Goal: Information Seeking & Learning: Learn about a topic

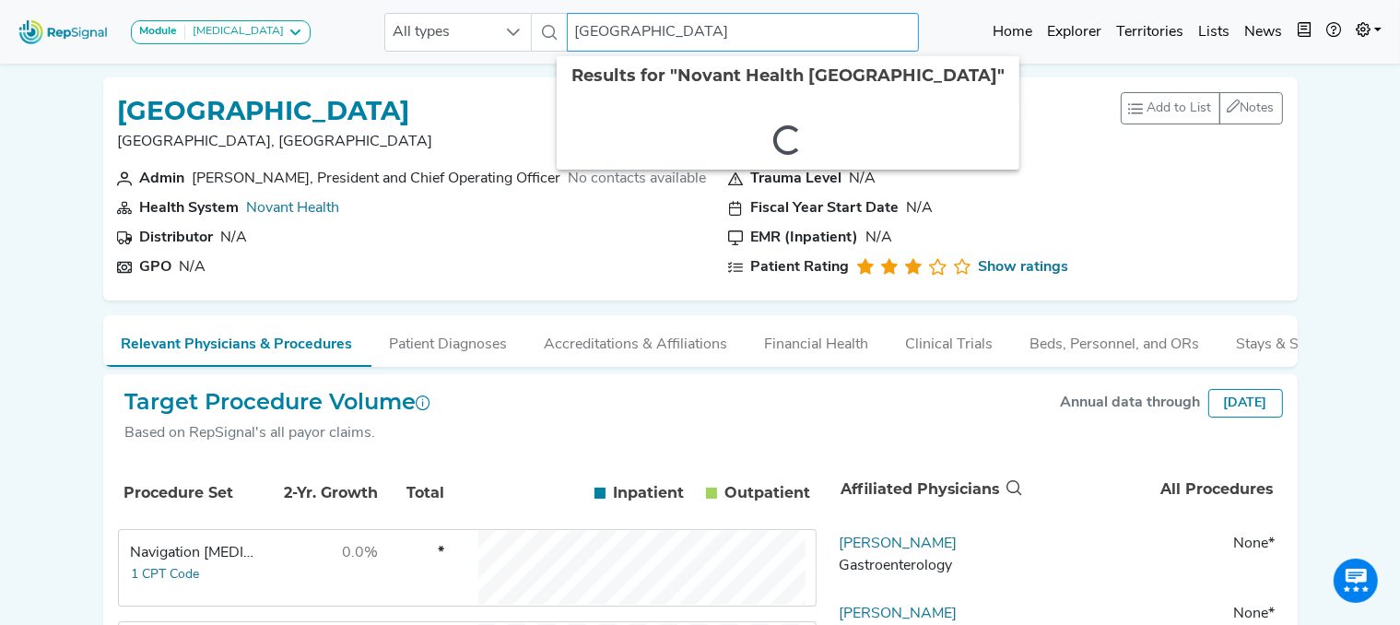
drag, startPoint x: 841, startPoint y: 27, endPoint x: 291, endPoint y: -28, distance: 552.0
click at [291, 0] on html "Module [MEDICAL_DATA] [MEDICAL_DATA] Disposable Bronchoscope SBRT SPE TTNA [MED…" at bounding box center [700, 497] width 1400 height 994
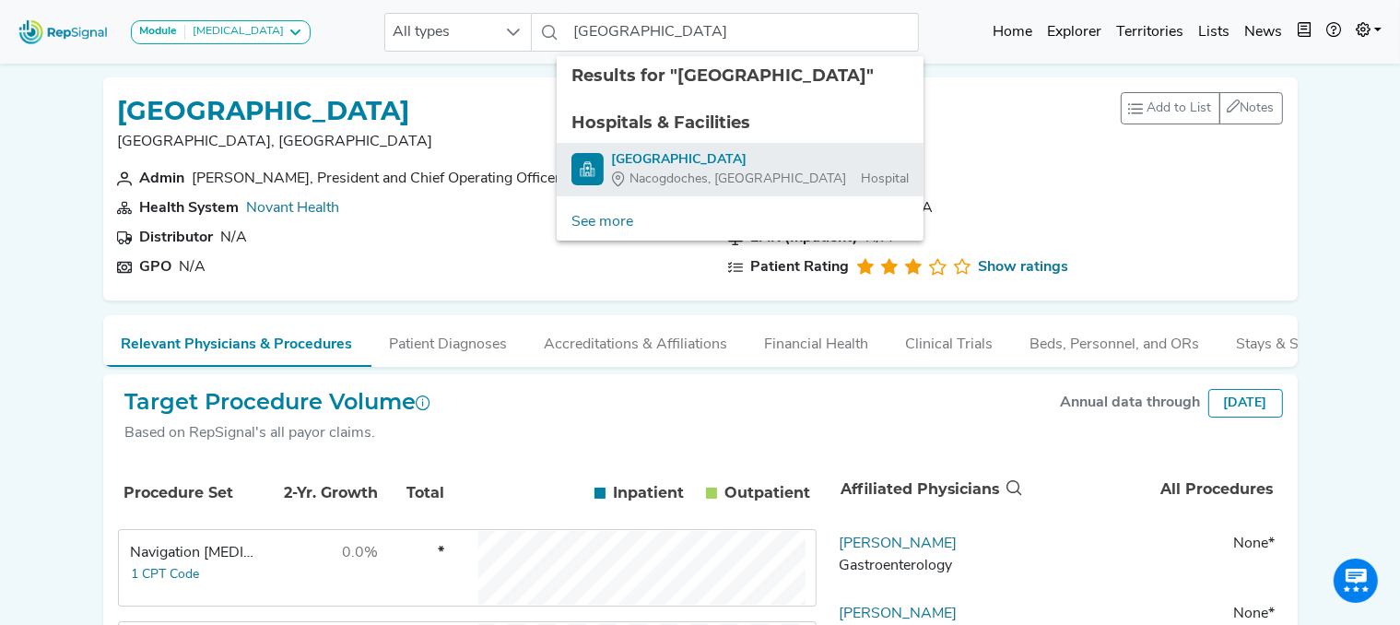
click at [667, 161] on div "[GEOGRAPHIC_DATA]" at bounding box center [760, 159] width 298 height 19
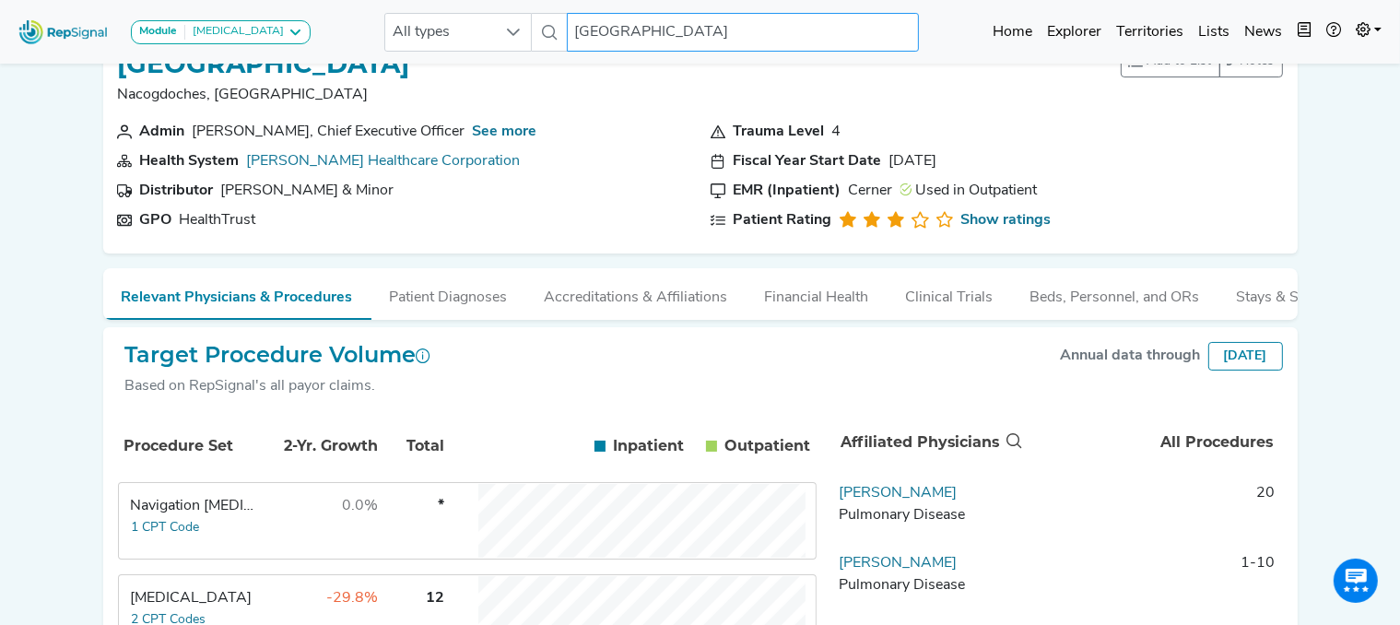
scroll to position [0, 10]
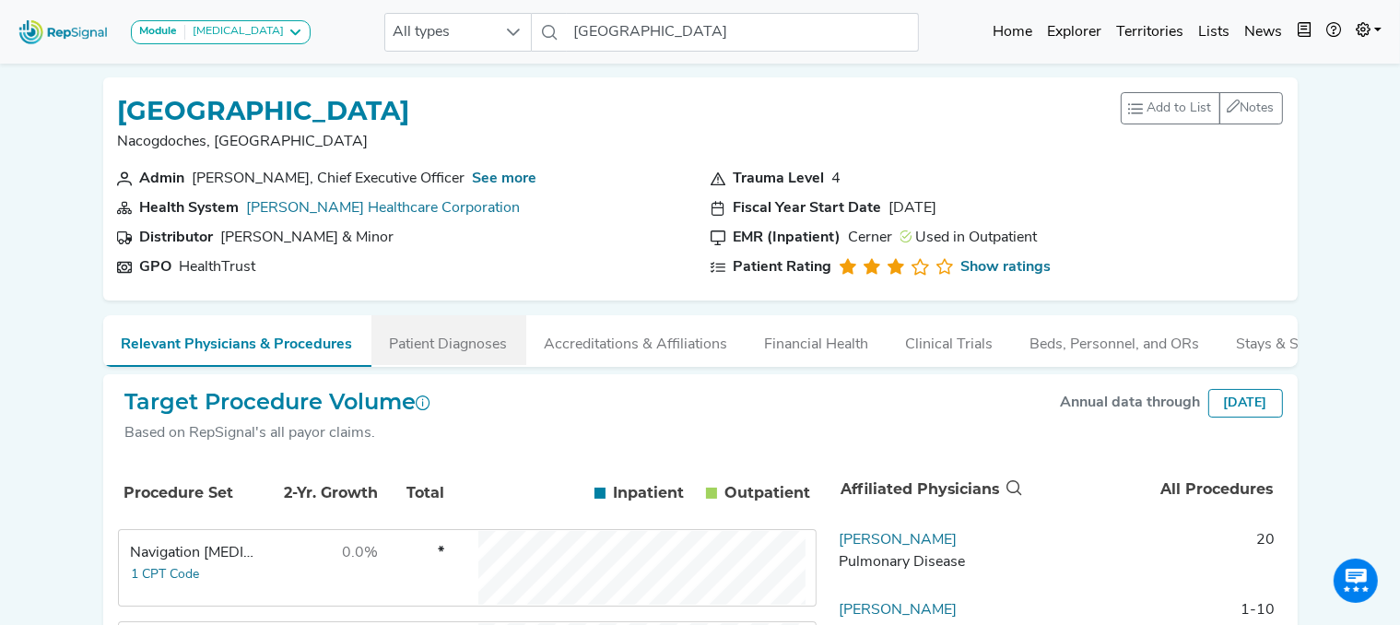
click at [469, 338] on button "Patient Diagnoses" at bounding box center [448, 340] width 155 height 50
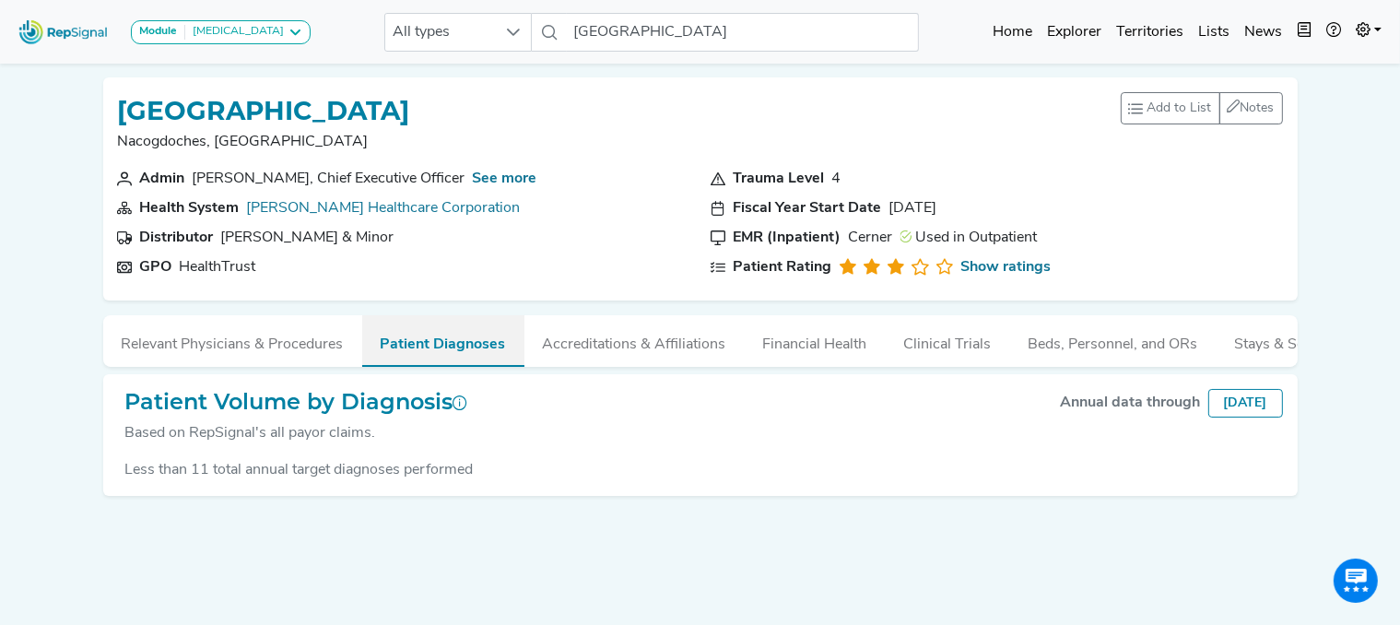
scroll to position [63, 10]
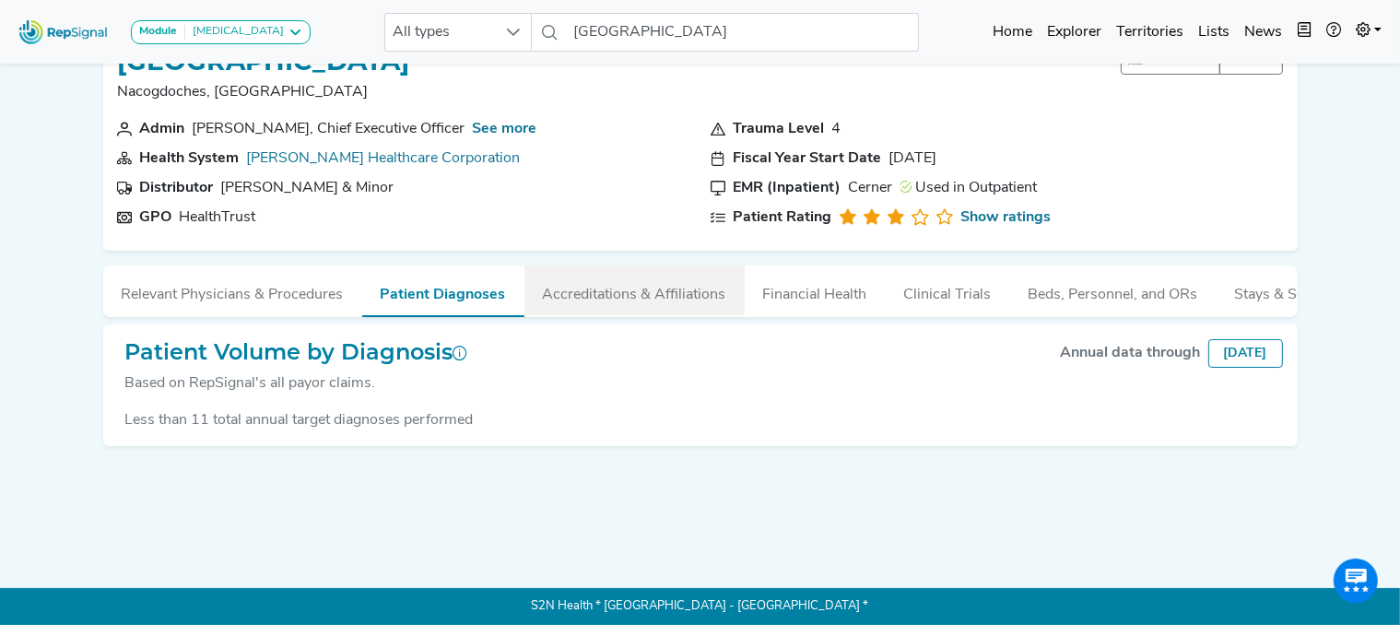
click at [601, 274] on button "Accreditations & Affiliations" at bounding box center [634, 290] width 220 height 50
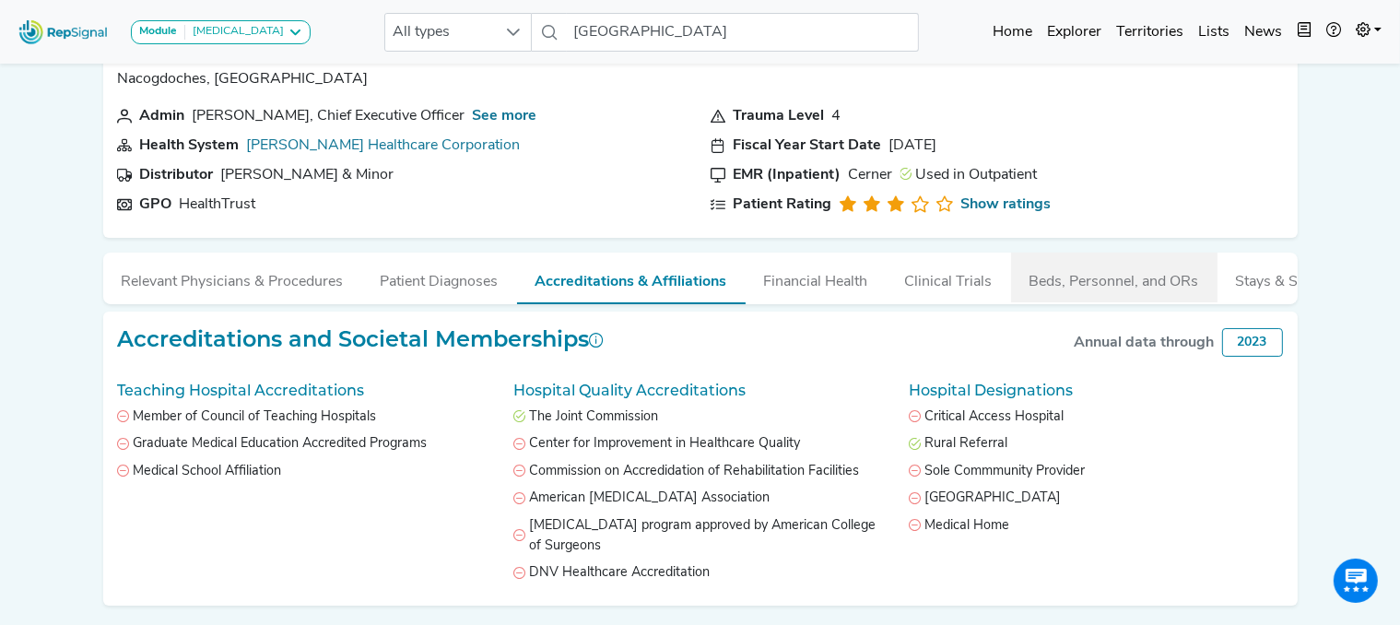
click at [1101, 277] on button "Beds, Personnel, and ORs" at bounding box center [1114, 278] width 206 height 50
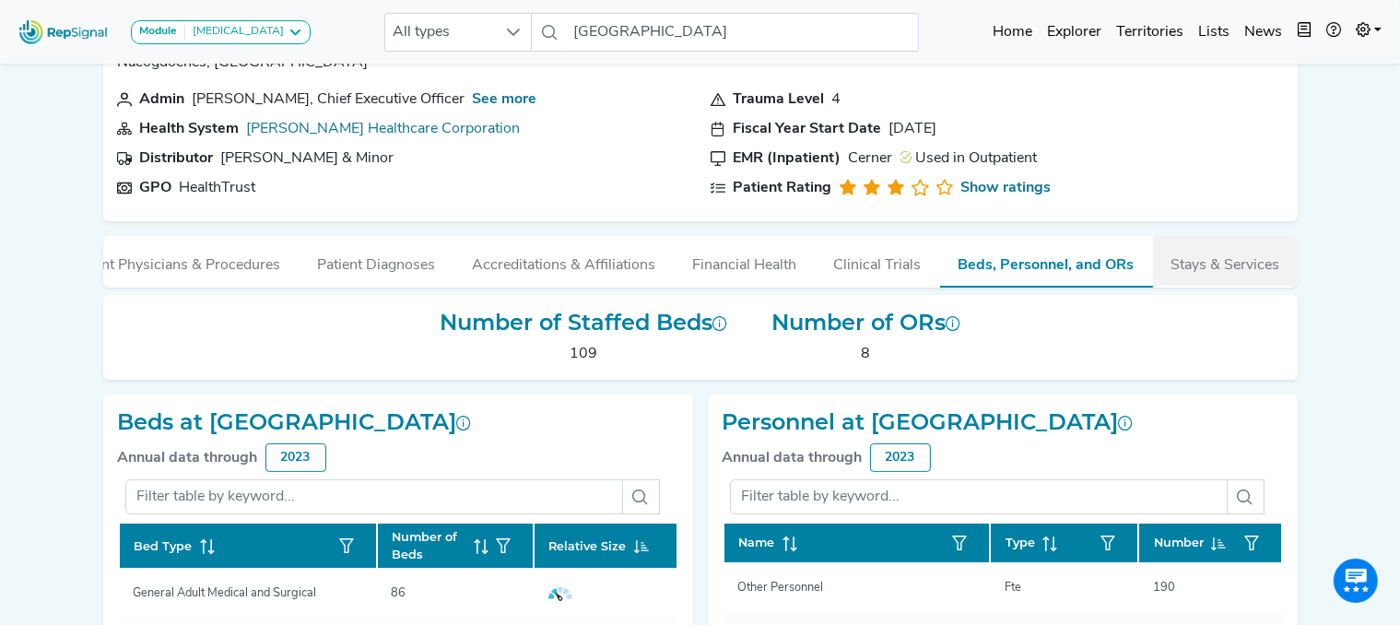
scroll to position [79, 15]
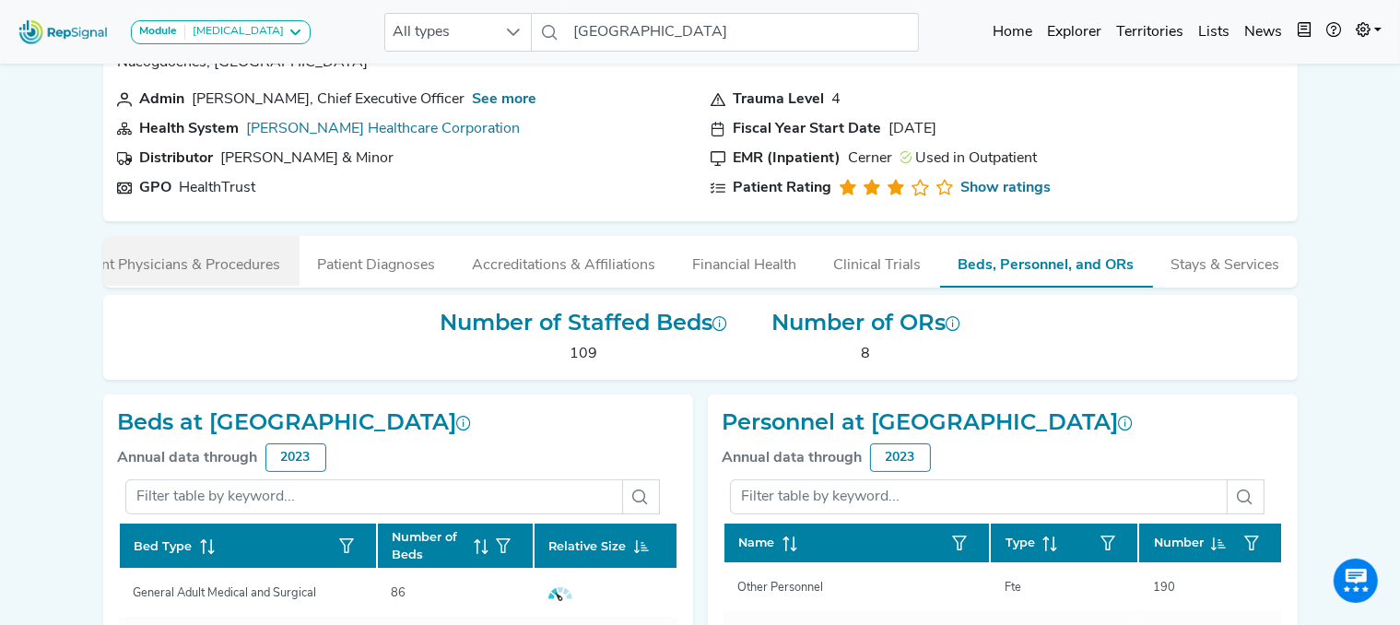
click at [186, 260] on button "Relevant Physicians & Procedures" at bounding box center [170, 261] width 259 height 50
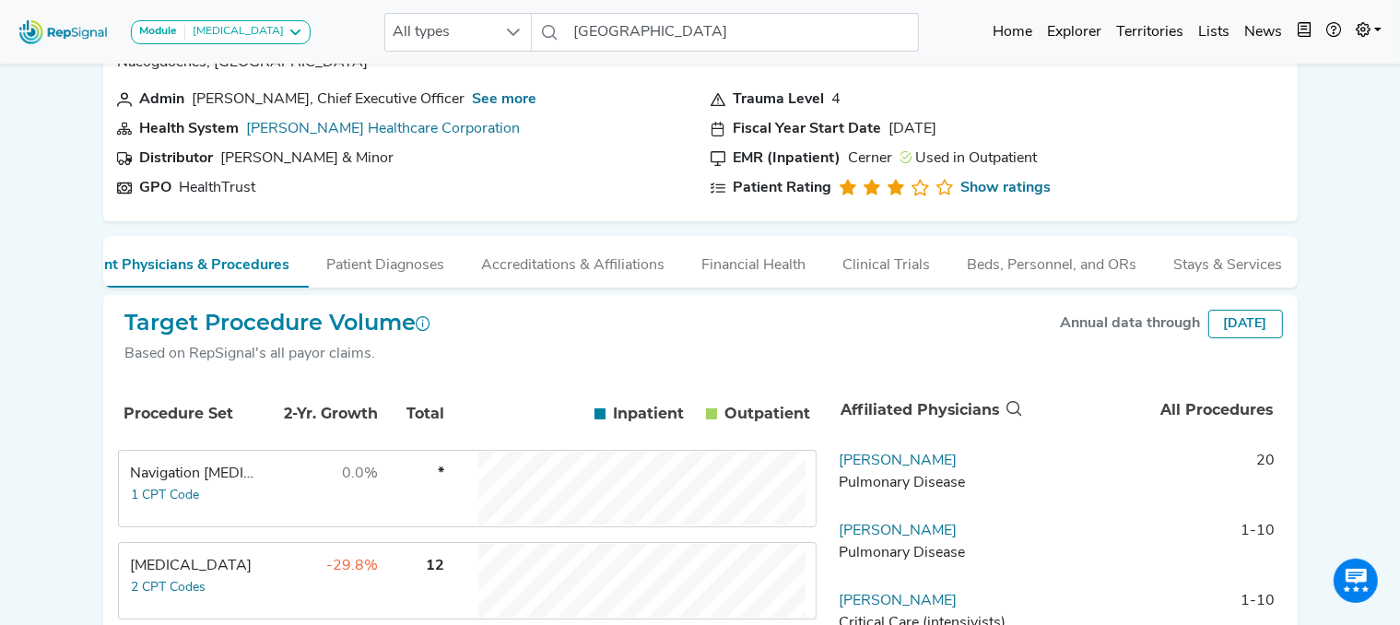
scroll to position [230, 15]
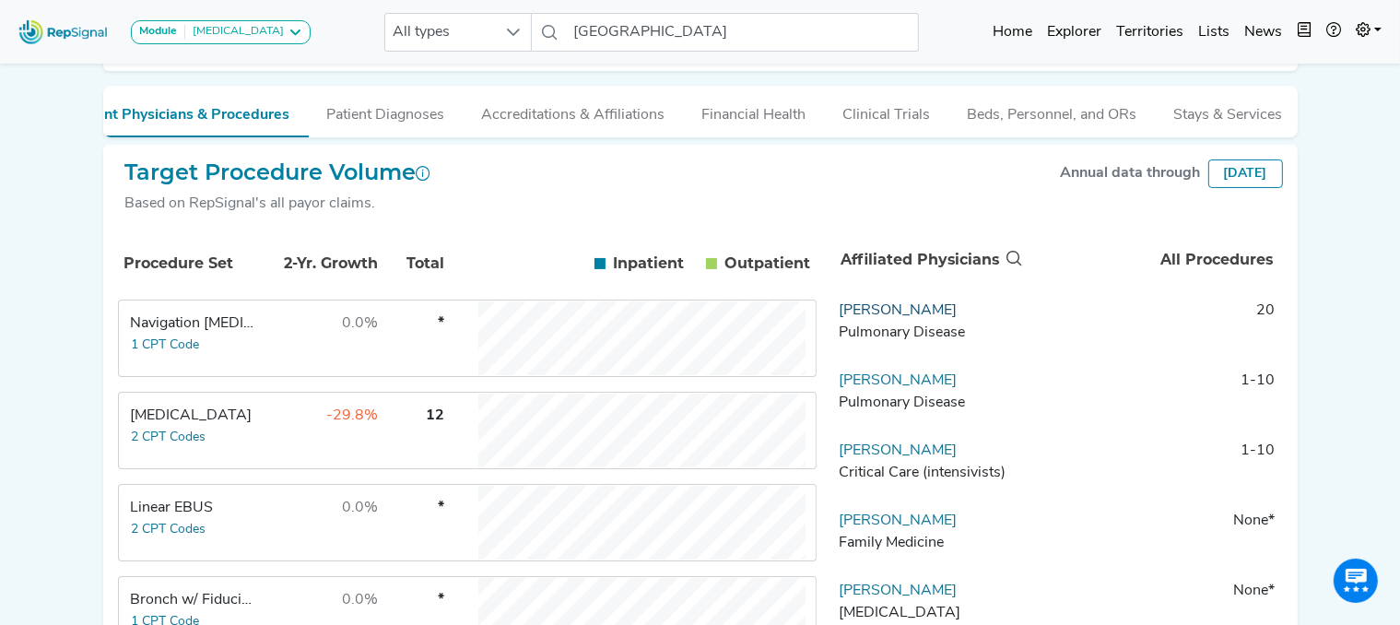
click at [852, 318] on link "[PERSON_NAME]" at bounding box center [898, 310] width 118 height 15
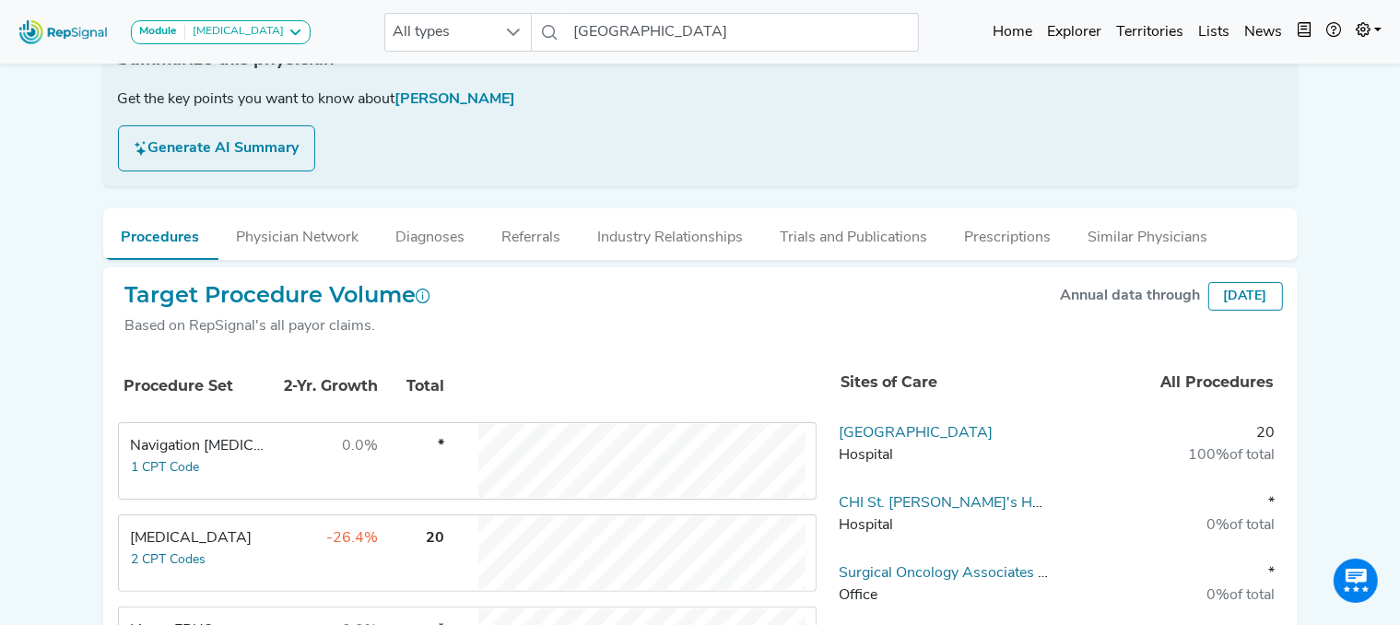
scroll to position [310, 0]
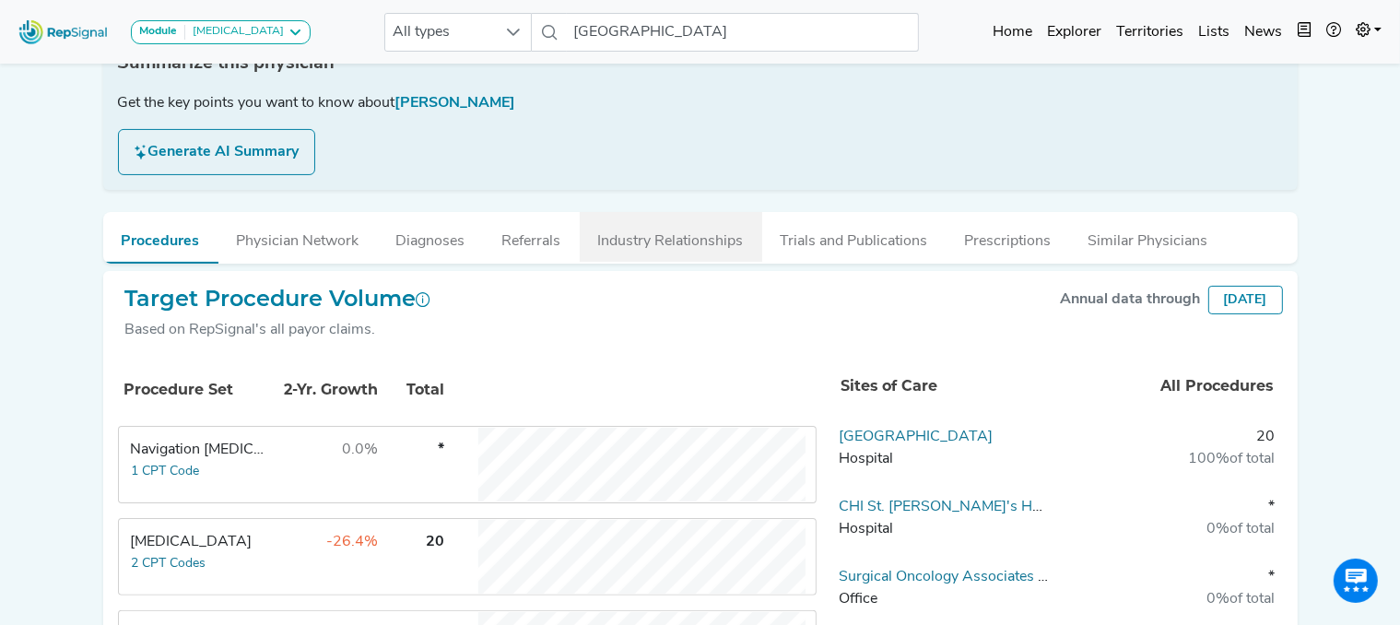
click at [632, 233] on button "Industry Relationships" at bounding box center [671, 237] width 183 height 50
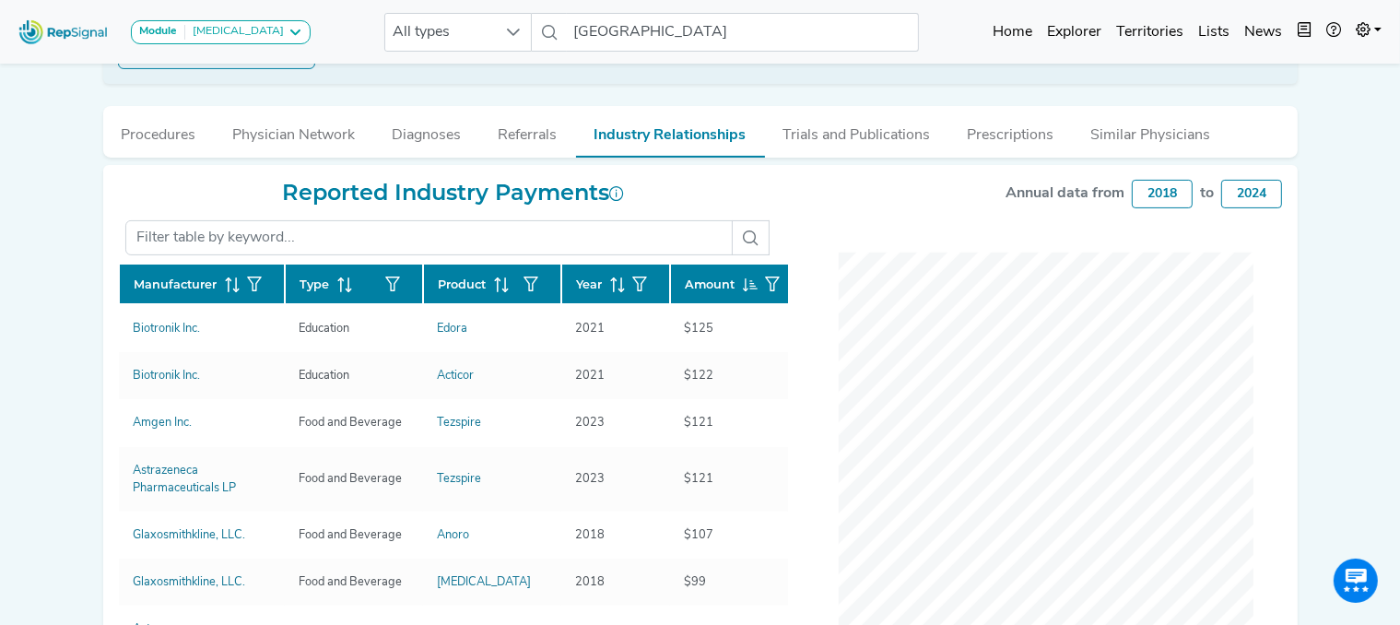
scroll to position [415, 0]
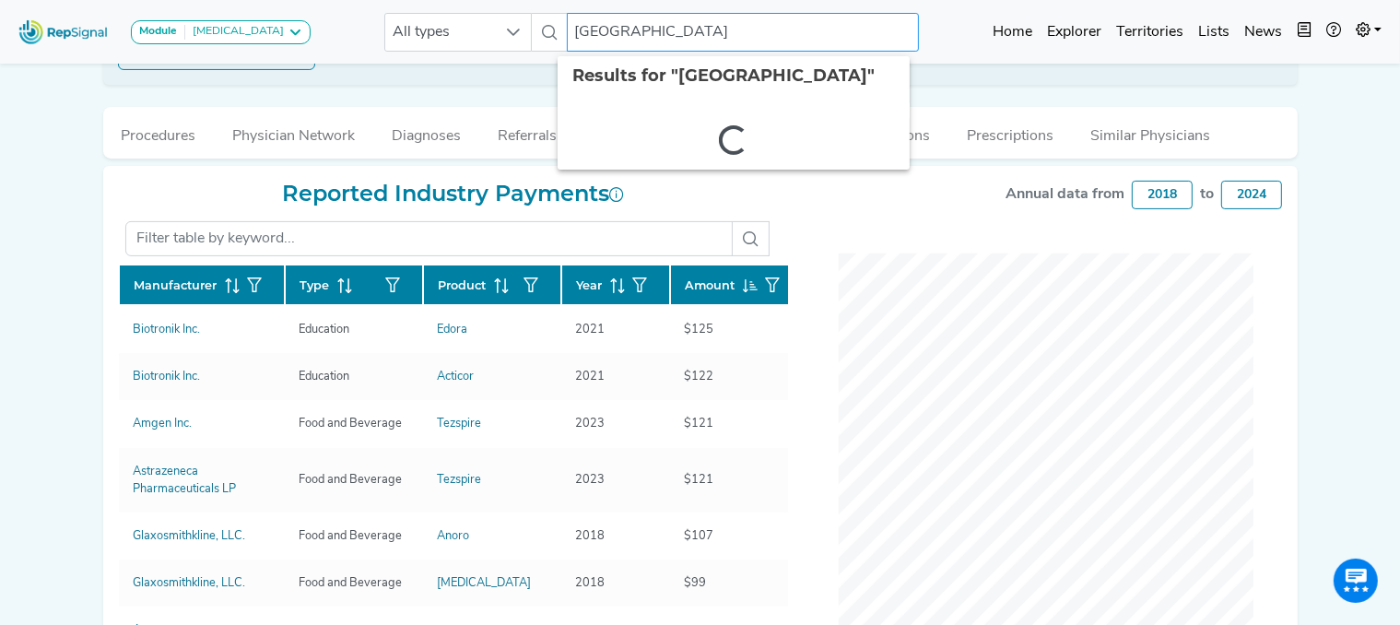
drag, startPoint x: 767, startPoint y: 24, endPoint x: 307, endPoint y: 20, distance: 460.0
click at [307, 20] on div "Module [MEDICAL_DATA] [MEDICAL_DATA] Disposable Bronchoscope SBRT SPE TTNA [MED…" at bounding box center [700, 31] width 1400 height 49
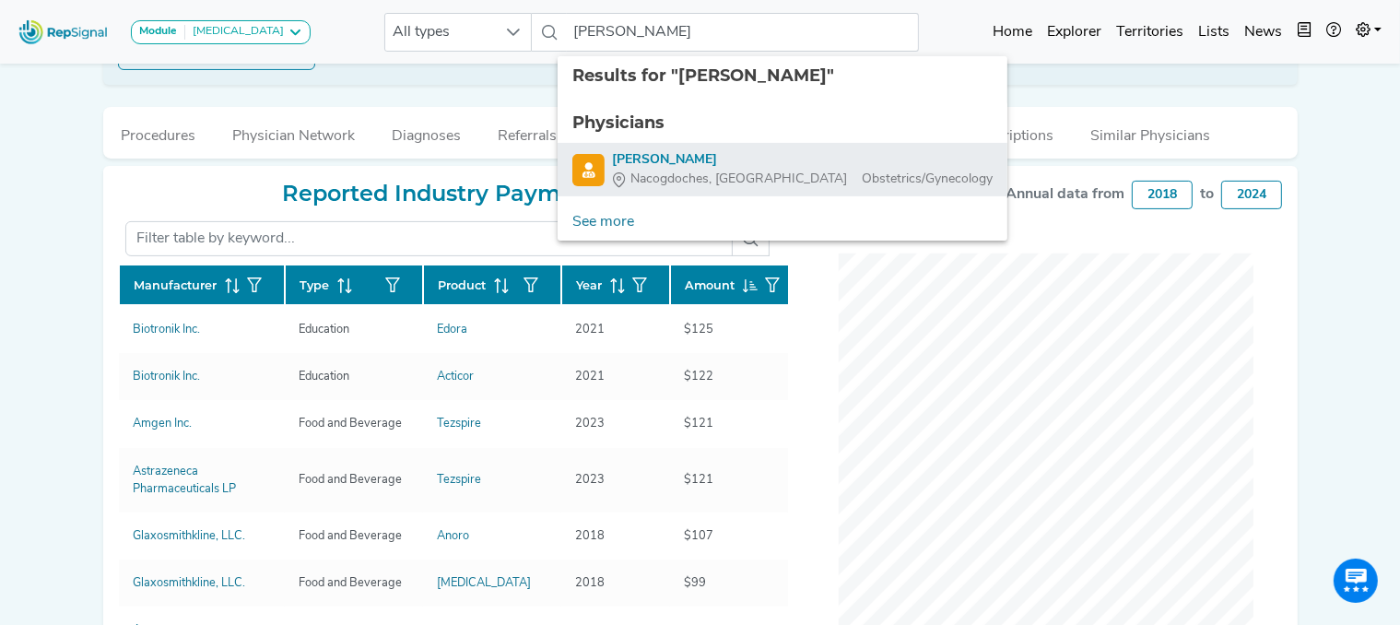
click at [676, 158] on div "[PERSON_NAME]" at bounding box center [802, 159] width 381 height 19
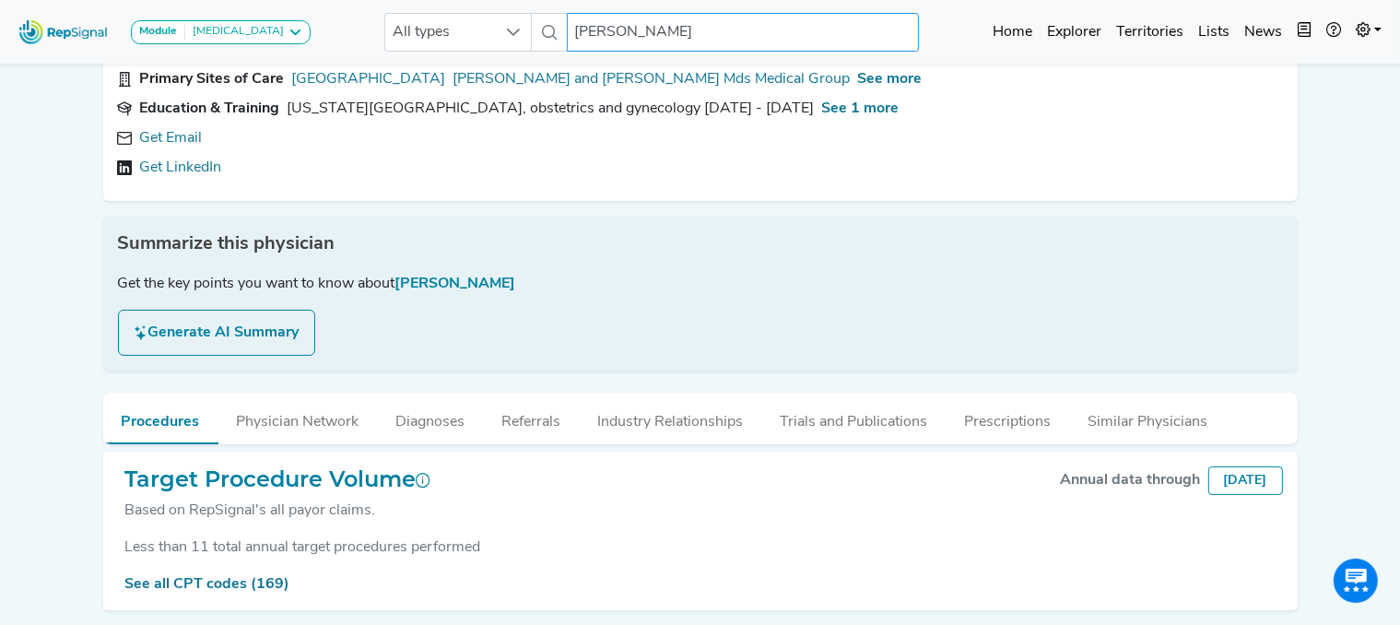
scroll to position [177, 0]
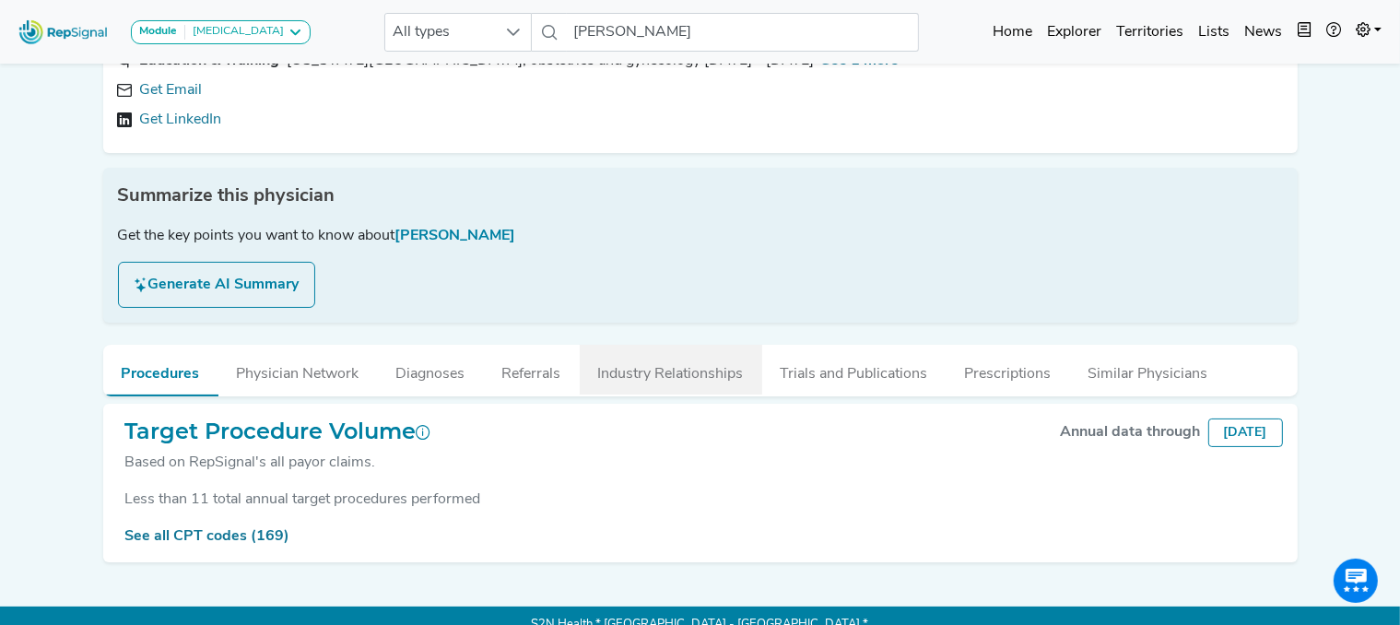
click at [683, 361] on button "Industry Relationships" at bounding box center [671, 370] width 183 height 50
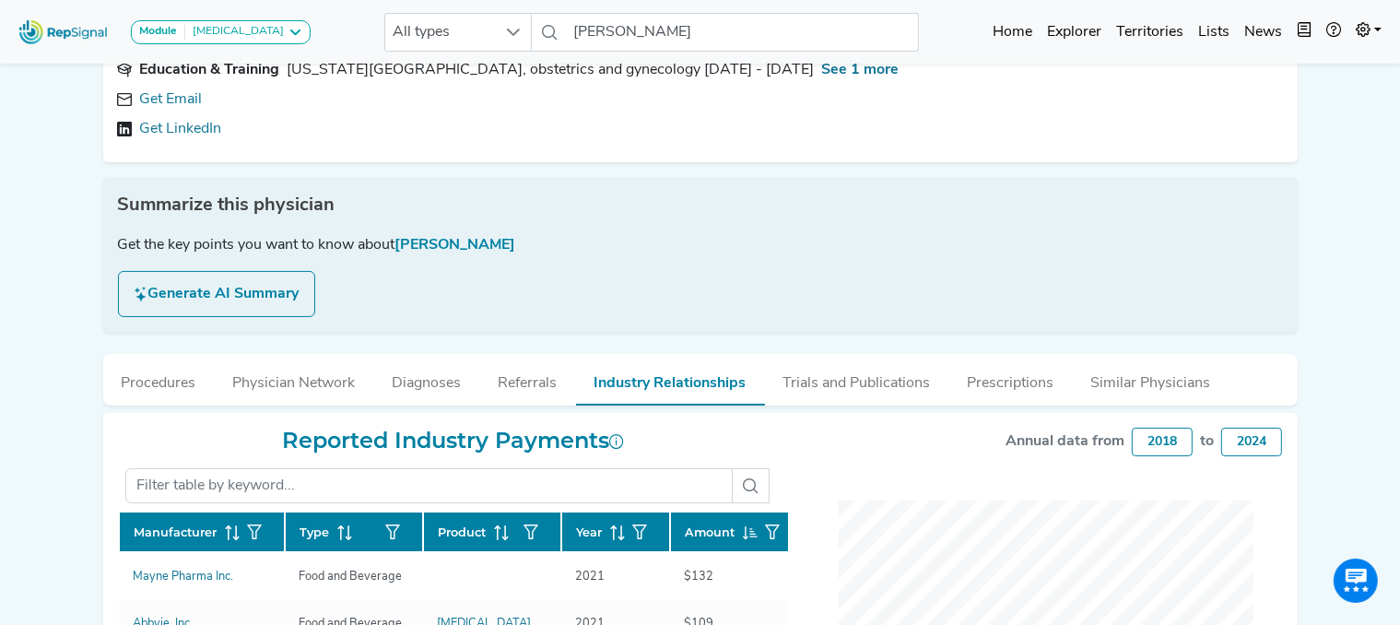
scroll to position [0, 0]
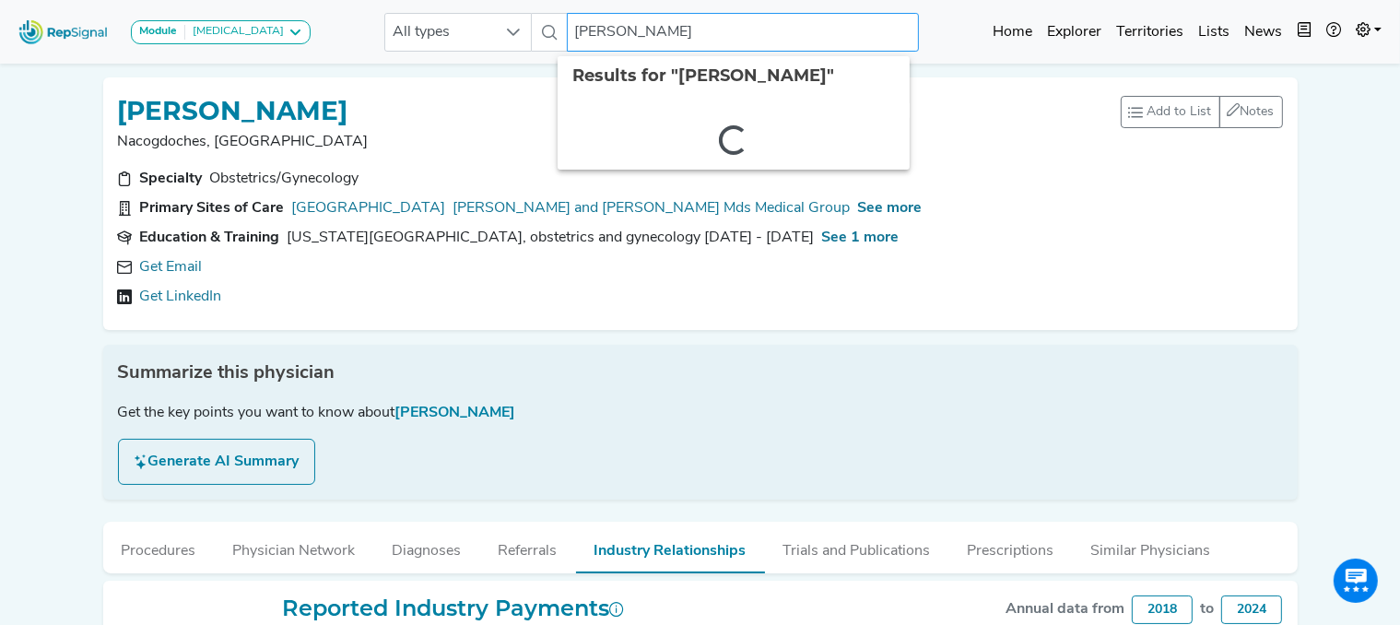
drag, startPoint x: 667, startPoint y: 22, endPoint x: 321, endPoint y: -39, distance: 351.9
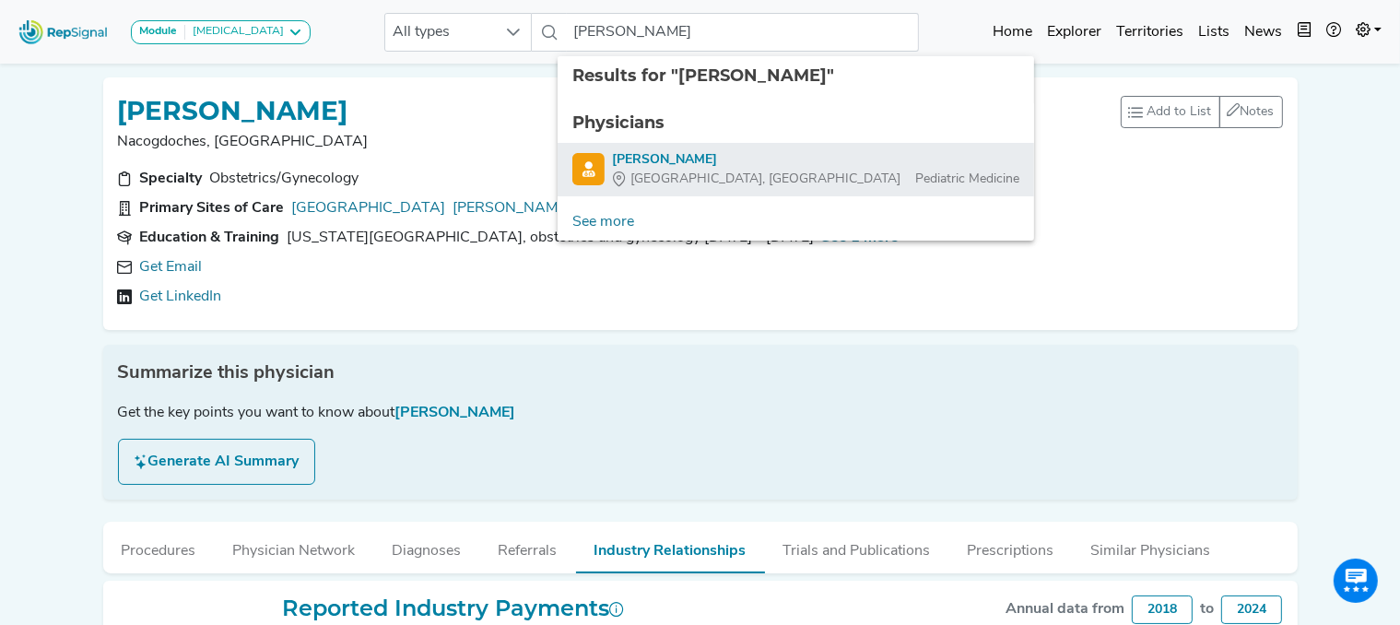
click at [683, 159] on div "[PERSON_NAME]" at bounding box center [815, 159] width 407 height 19
type input "[PERSON_NAME]"
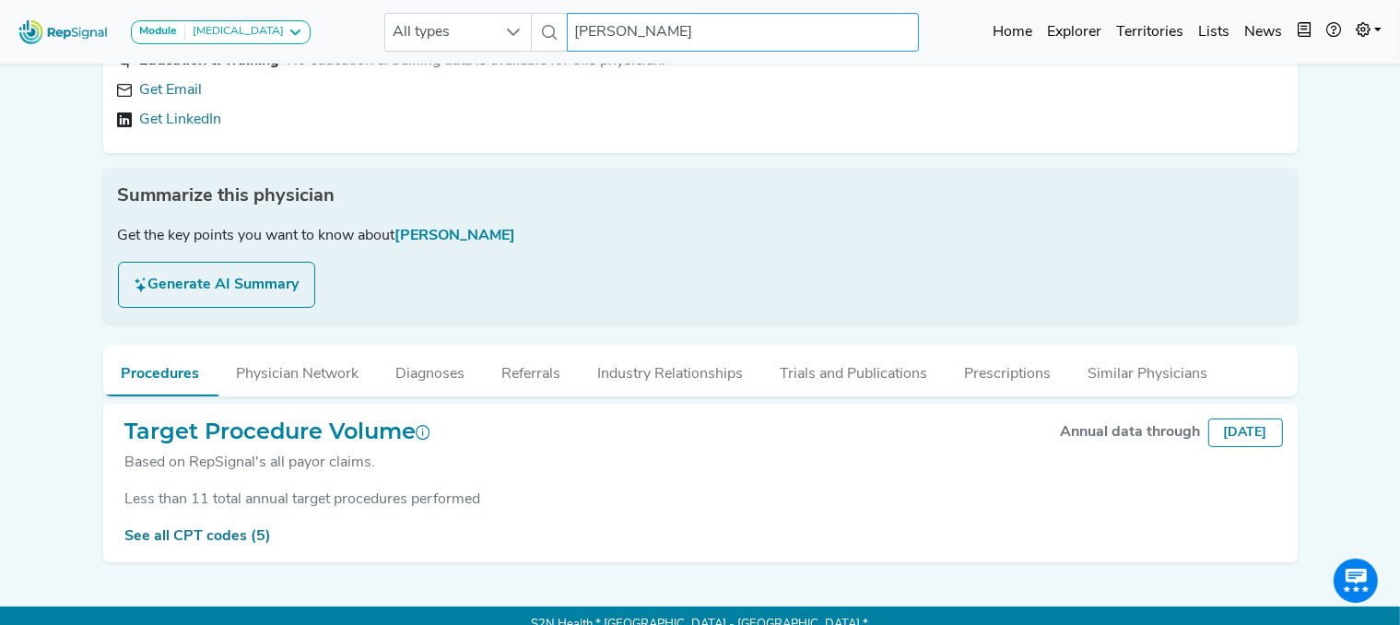
scroll to position [177, 7]
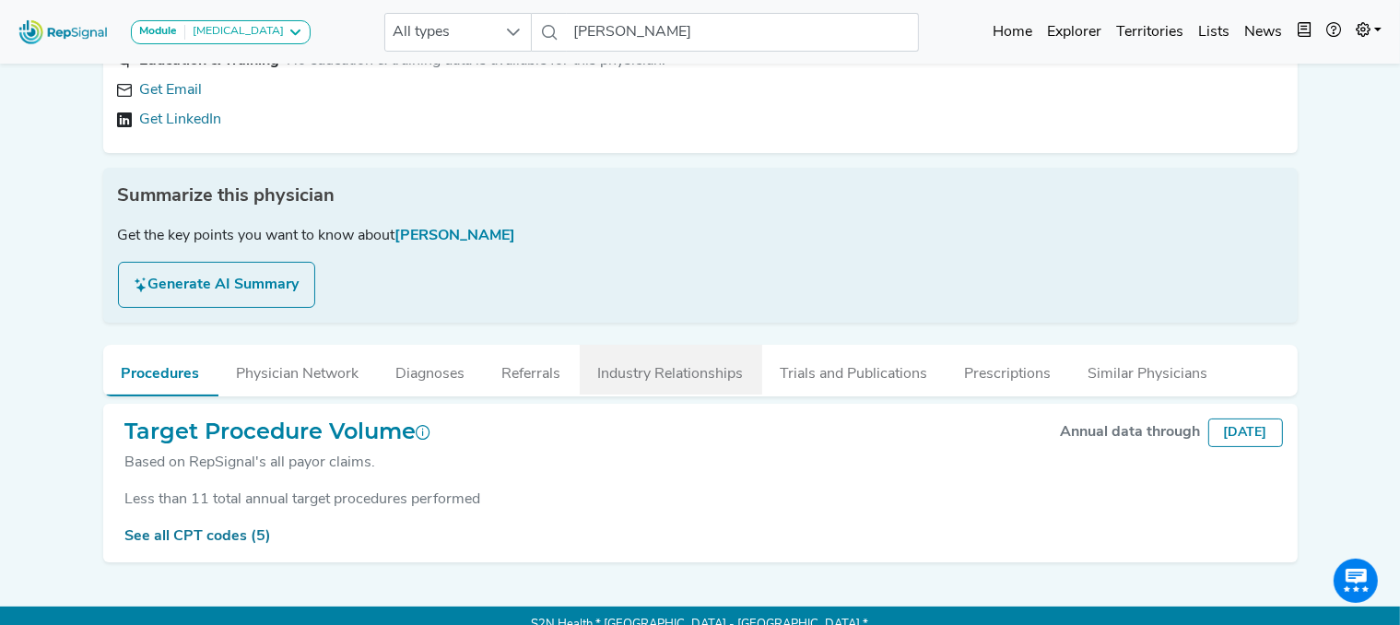
click at [694, 368] on button "Industry Relationships" at bounding box center [671, 370] width 183 height 50
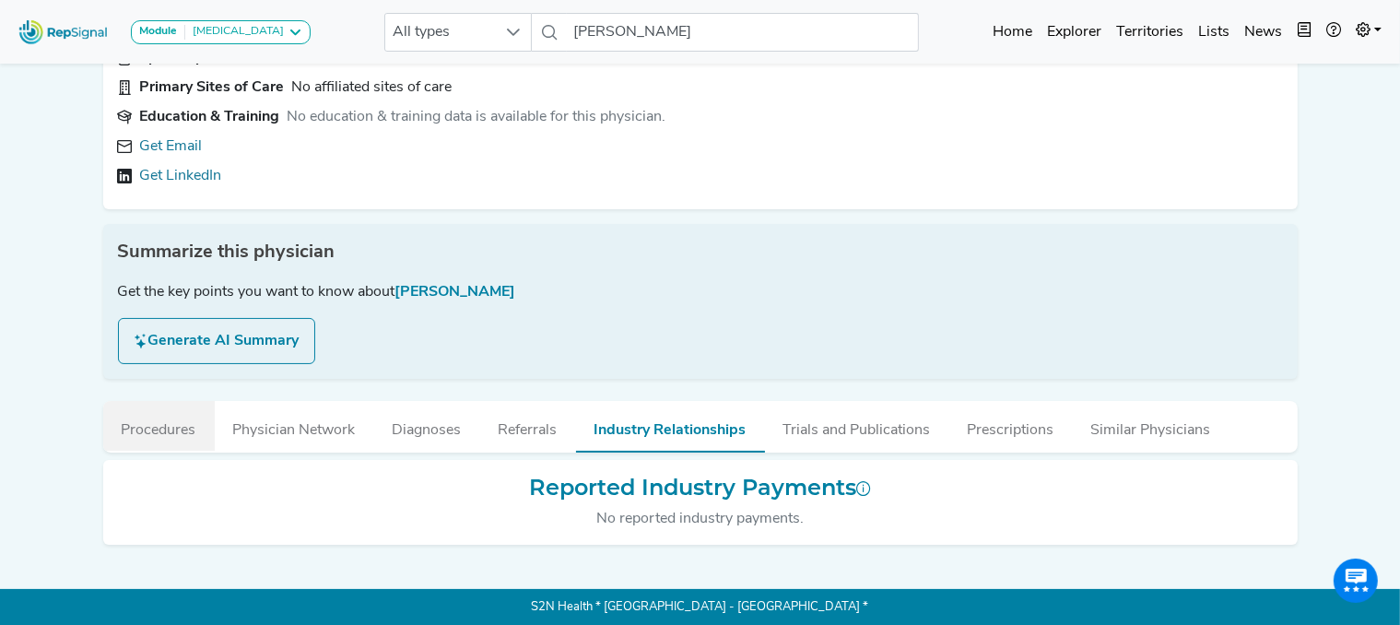
click at [151, 426] on button "Procedures" at bounding box center [159, 426] width 112 height 50
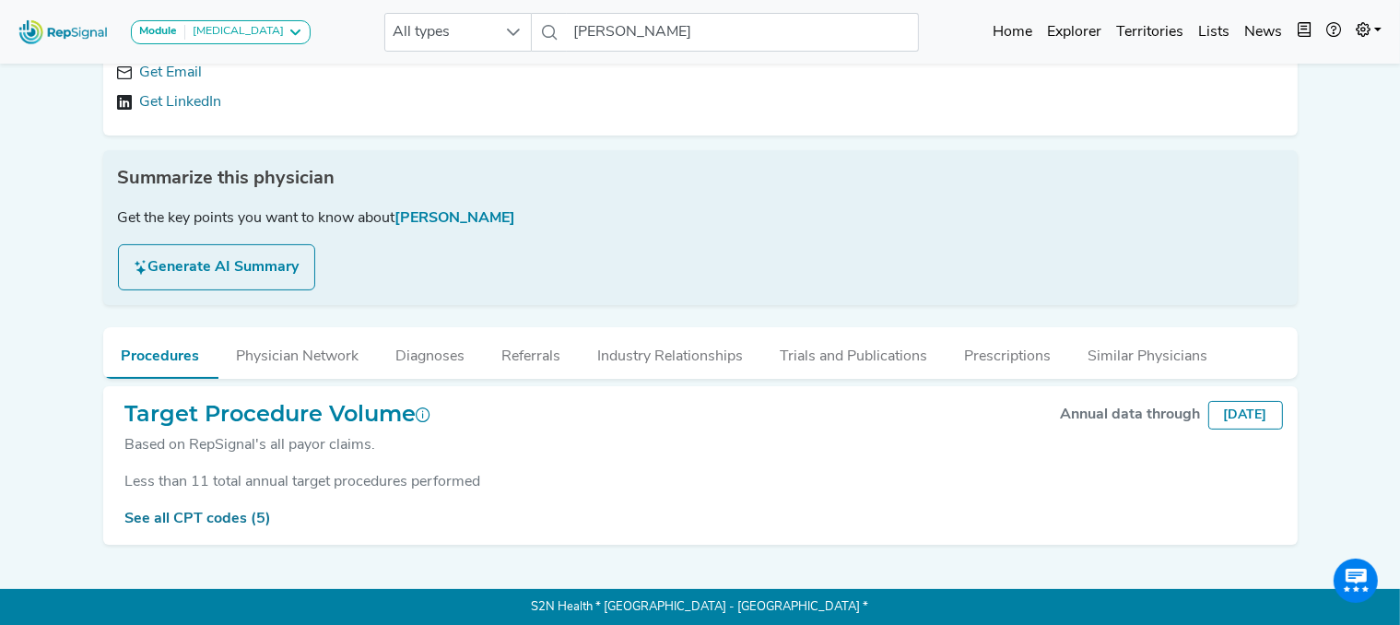
scroll to position [0, 7]
